Goal: Information Seeking & Learning: Learn about a topic

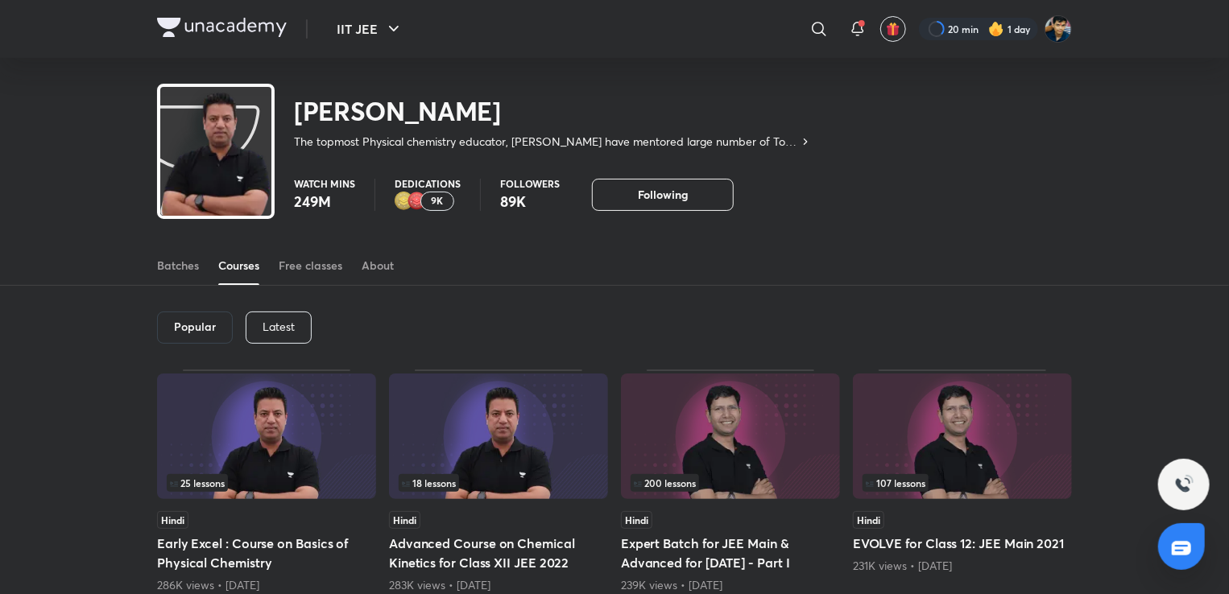
click at [310, 332] on div "Latest" at bounding box center [279, 328] width 66 height 32
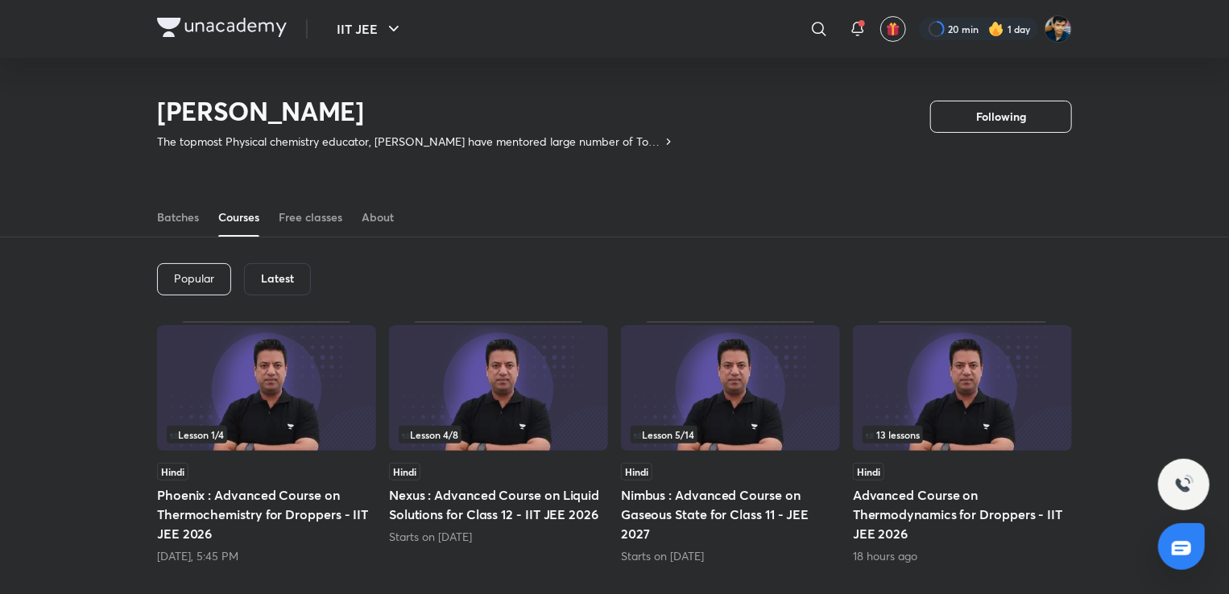
scroll to position [89, 0]
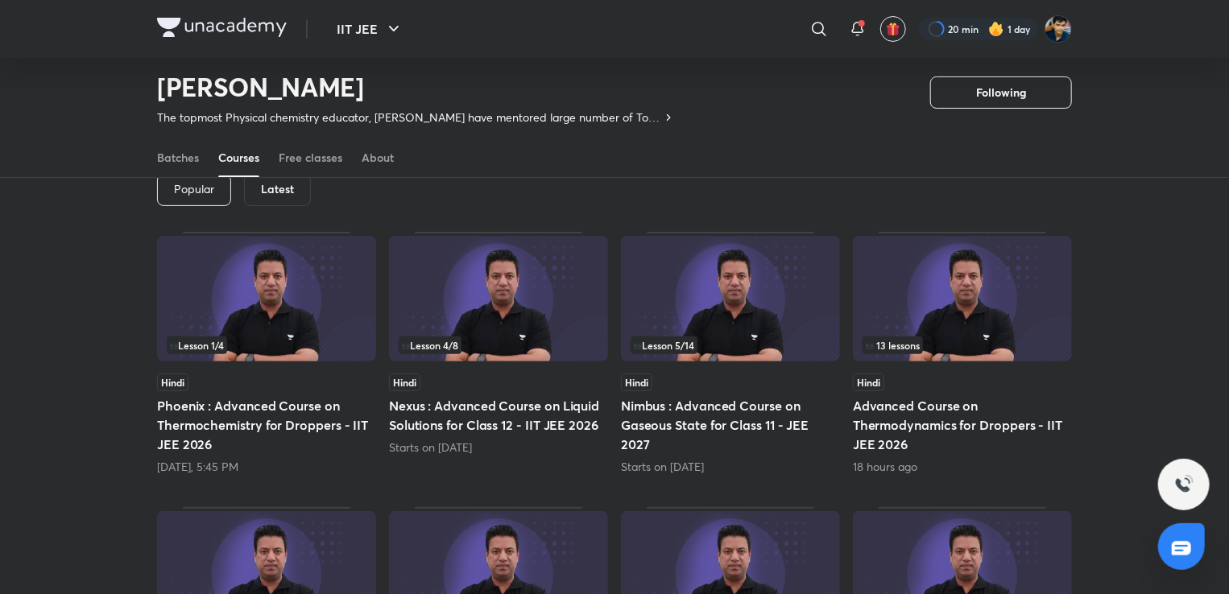
click at [899, 349] on span "13 lessons" at bounding box center [893, 346] width 54 height 10
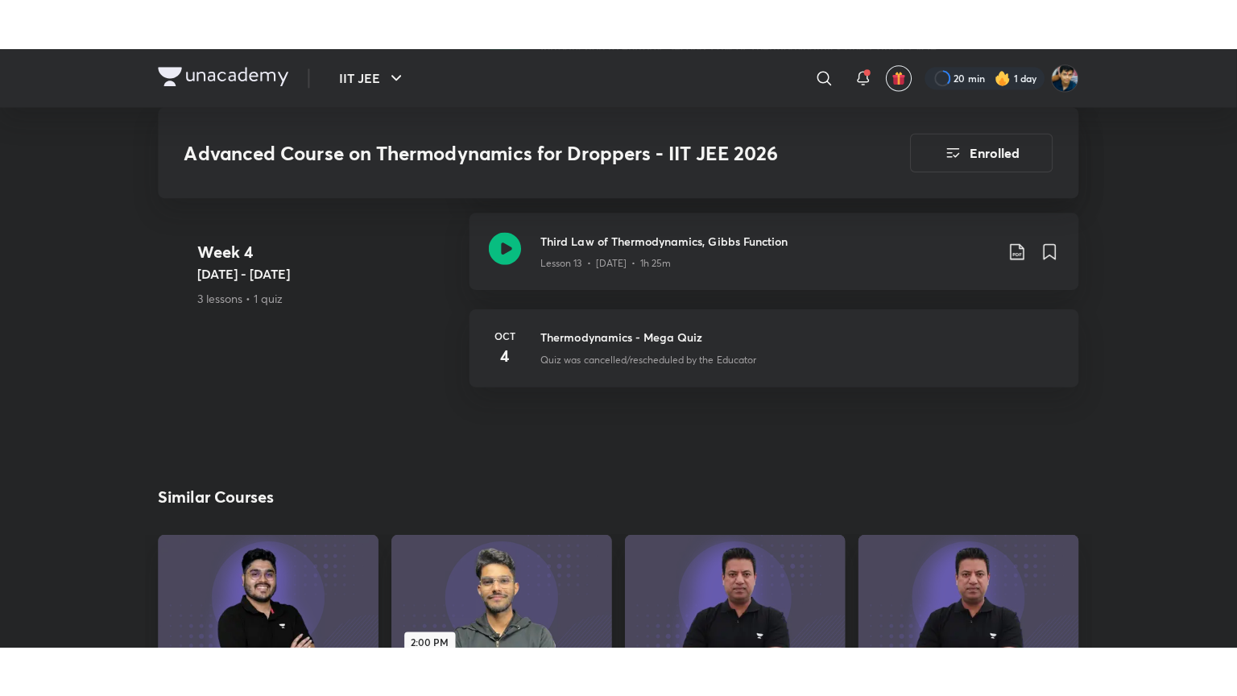
scroll to position [2479, 0]
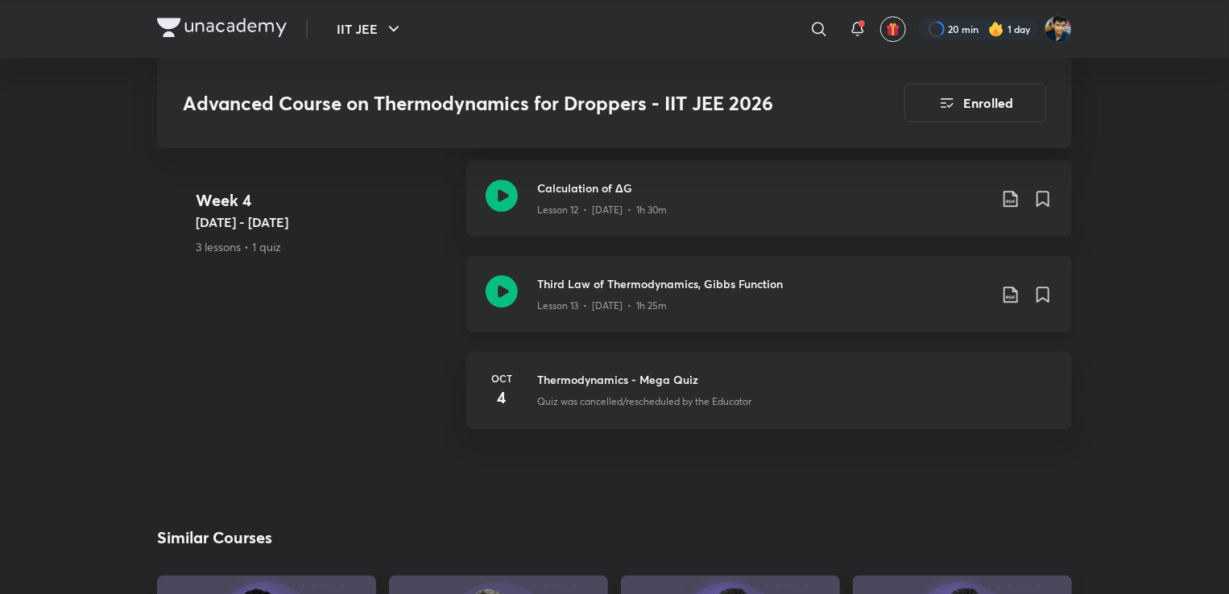
click at [624, 293] on div "Lesson 13 • [DATE] • 1h 25m" at bounding box center [762, 302] width 451 height 21
